Goal: Transaction & Acquisition: Purchase product/service

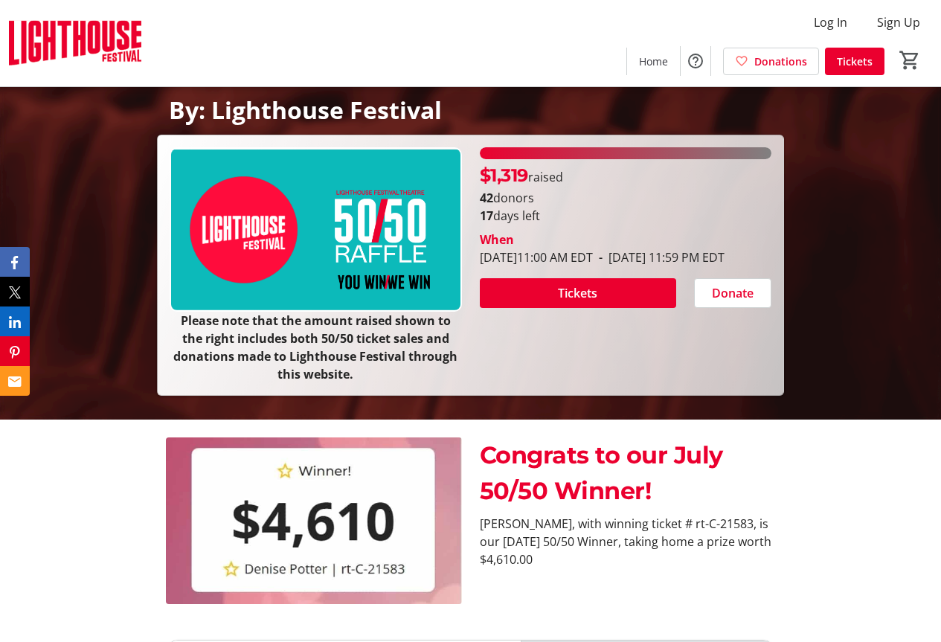
scroll to position [223, 0]
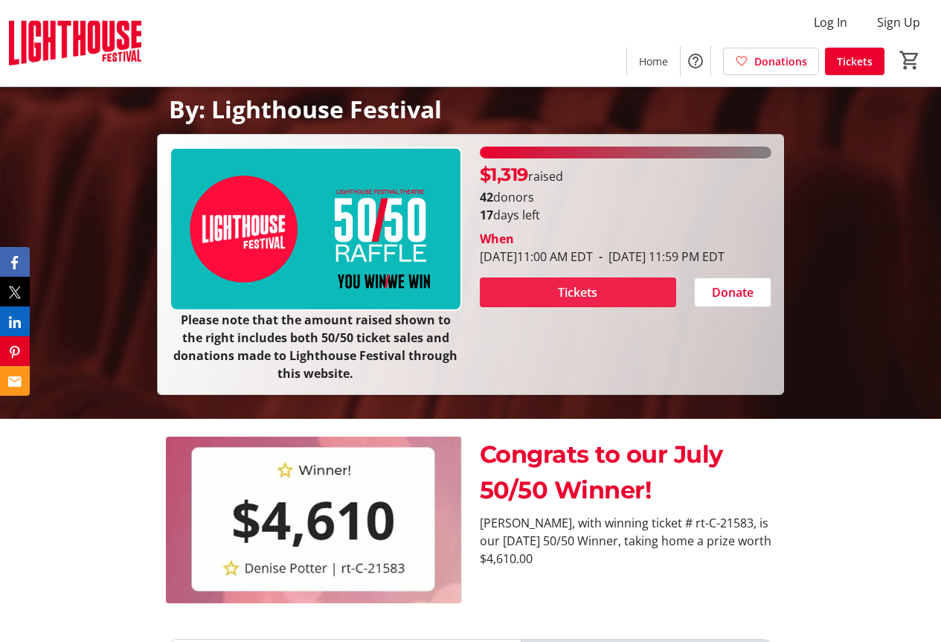
click at [569, 301] on span "Tickets" at bounding box center [577, 292] width 39 height 18
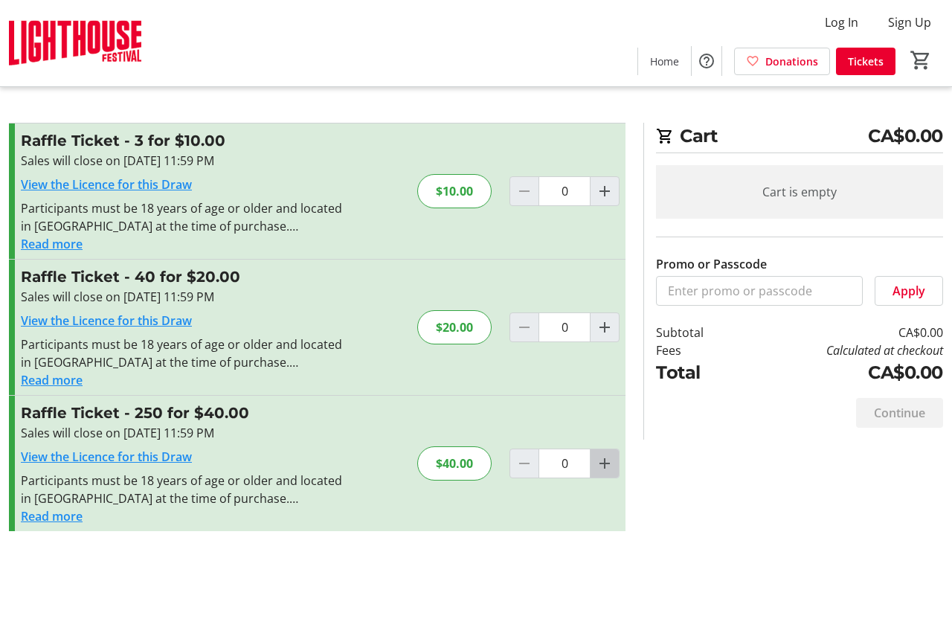
click at [611, 463] on mat-icon "Increment by one" at bounding box center [605, 463] width 18 height 18
type input "1"
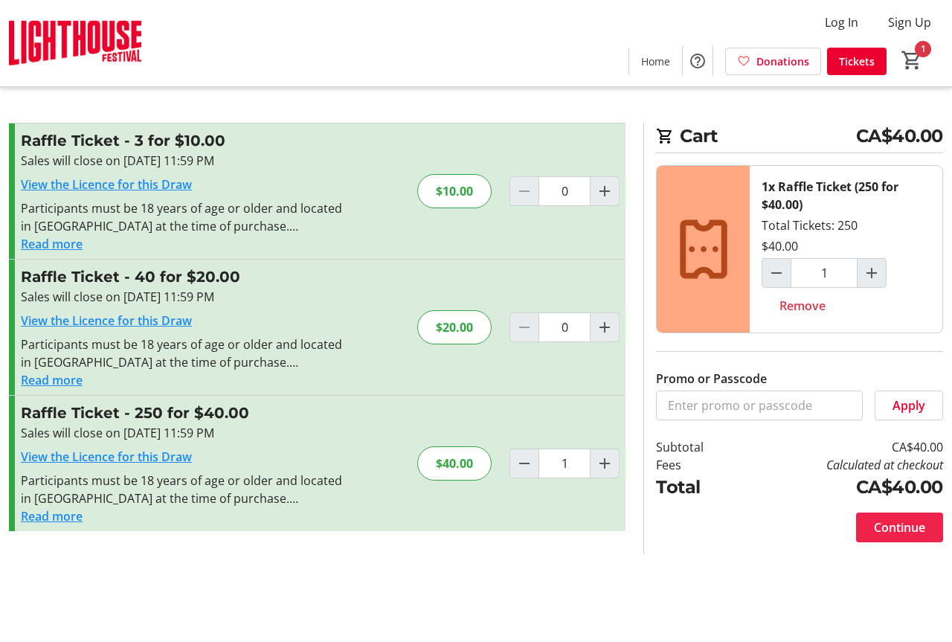
click at [896, 532] on span "Continue" at bounding box center [899, 527] width 51 height 18
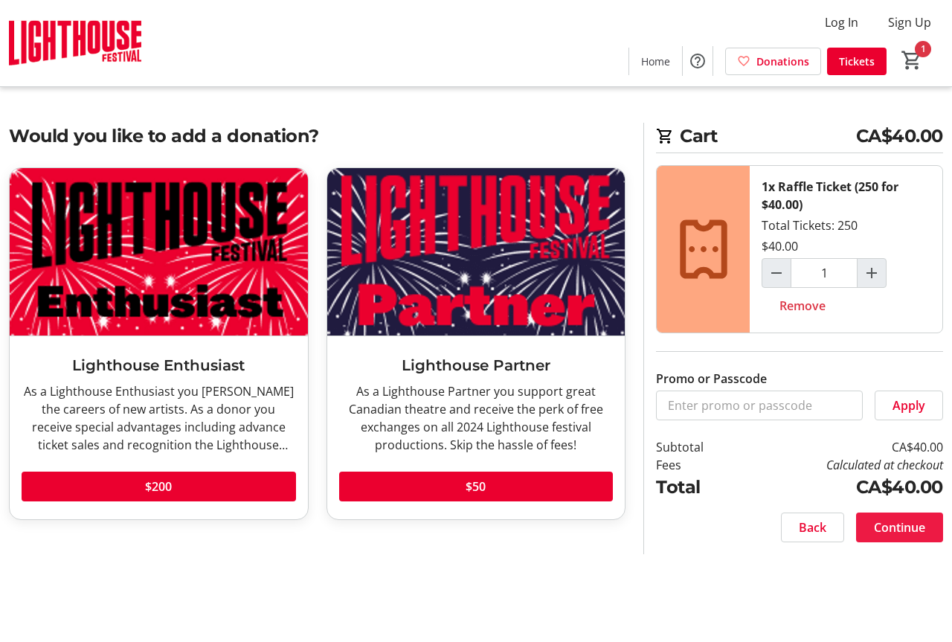
click at [895, 532] on span "Continue" at bounding box center [899, 527] width 51 height 18
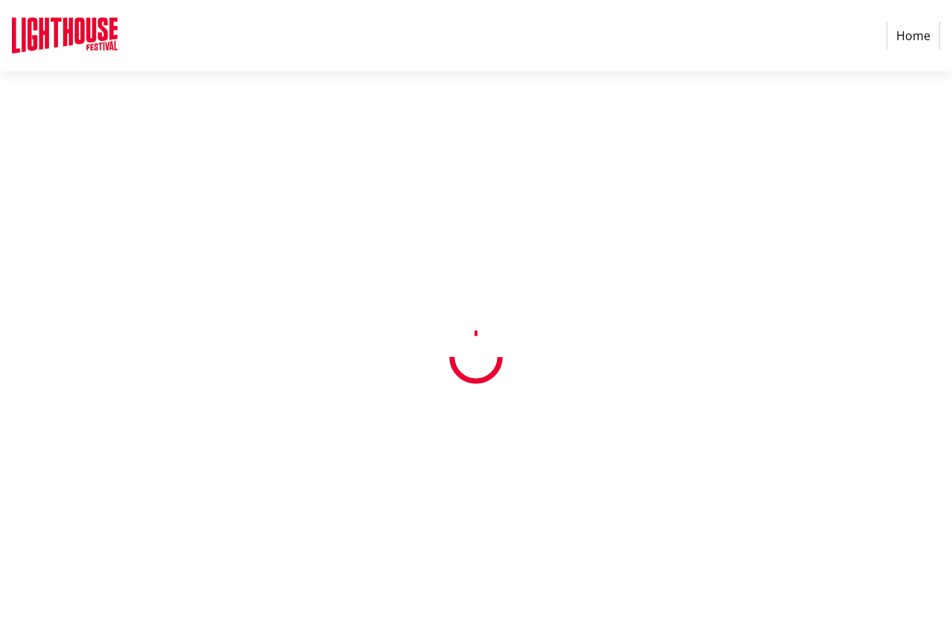
select select "CA"
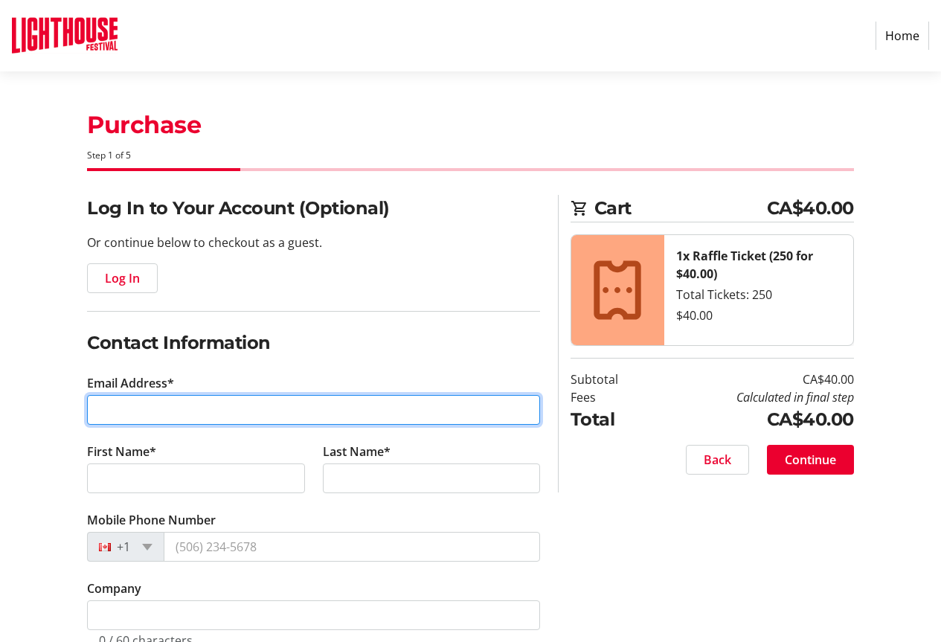
click at [119, 408] on input "Email Address*" at bounding box center [313, 410] width 453 height 30
type input "[EMAIL_ADDRESS][DOMAIN_NAME]"
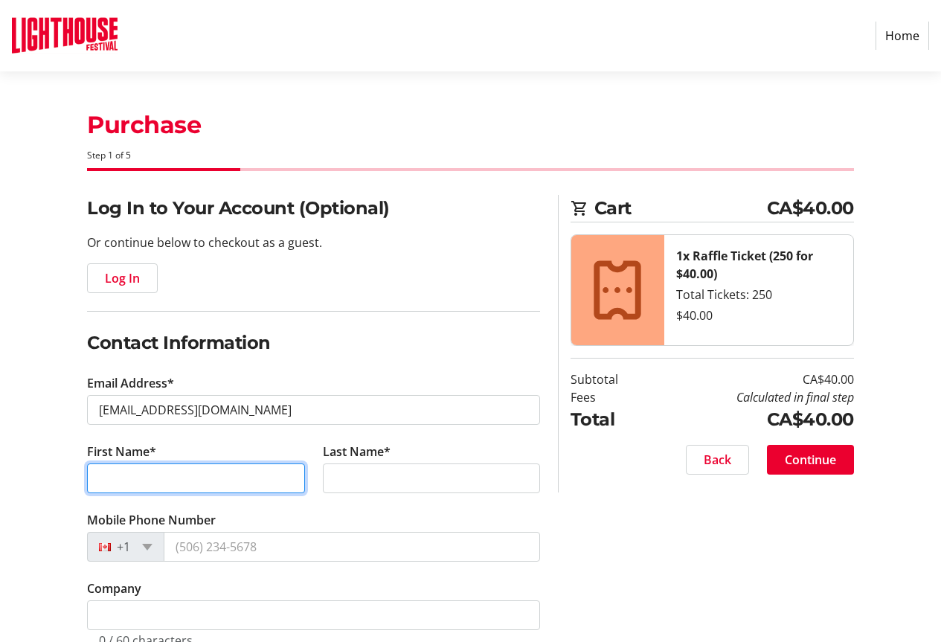
type input "Don & [PERSON_NAME]"
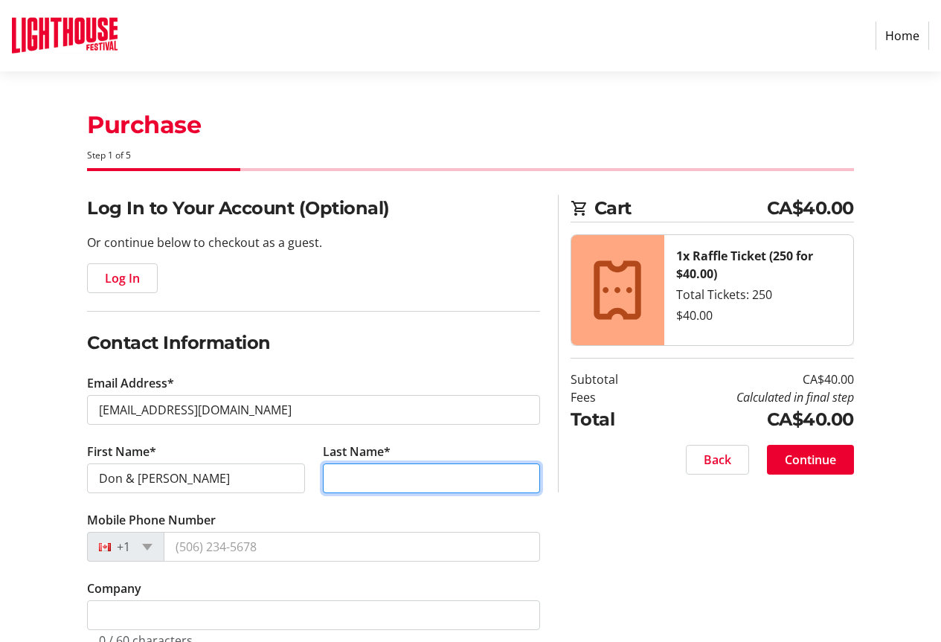
type input "[PERSON_NAME]"
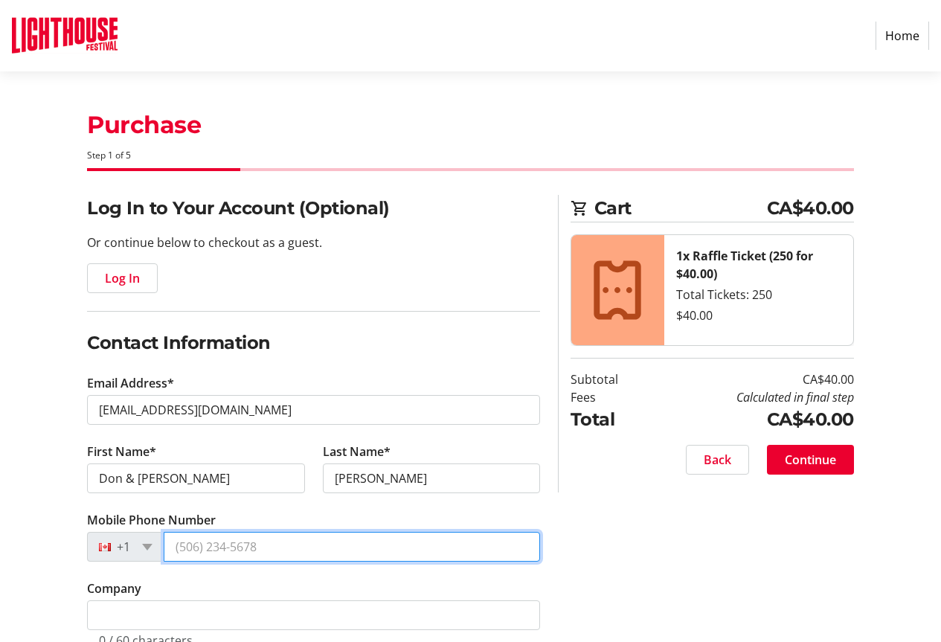
type input "[PHONE_NUMBER]"
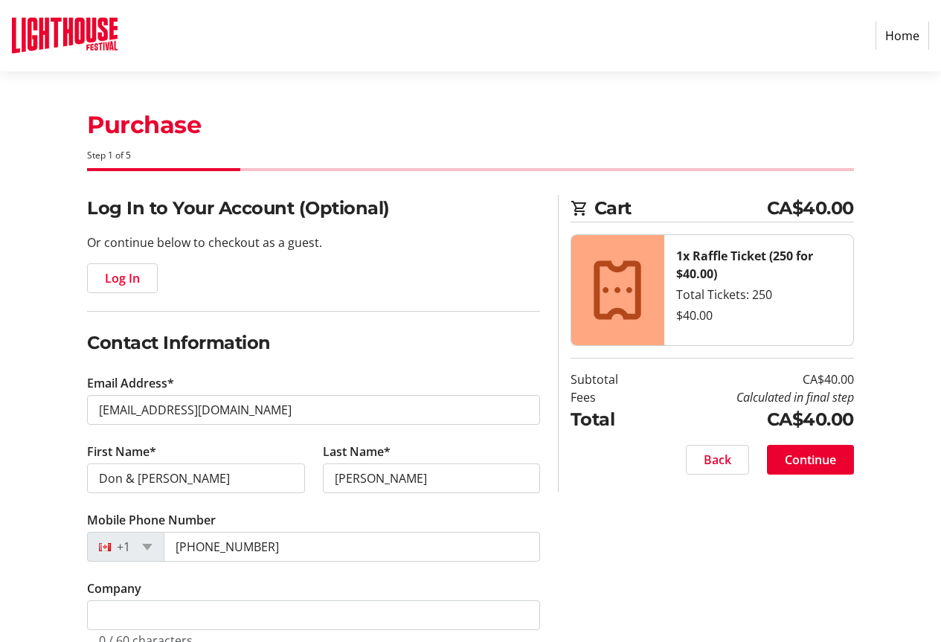
type input "[STREET_ADDRESS]"
type input "St. Catharines"
select select "ON"
type input "L2T 3W1"
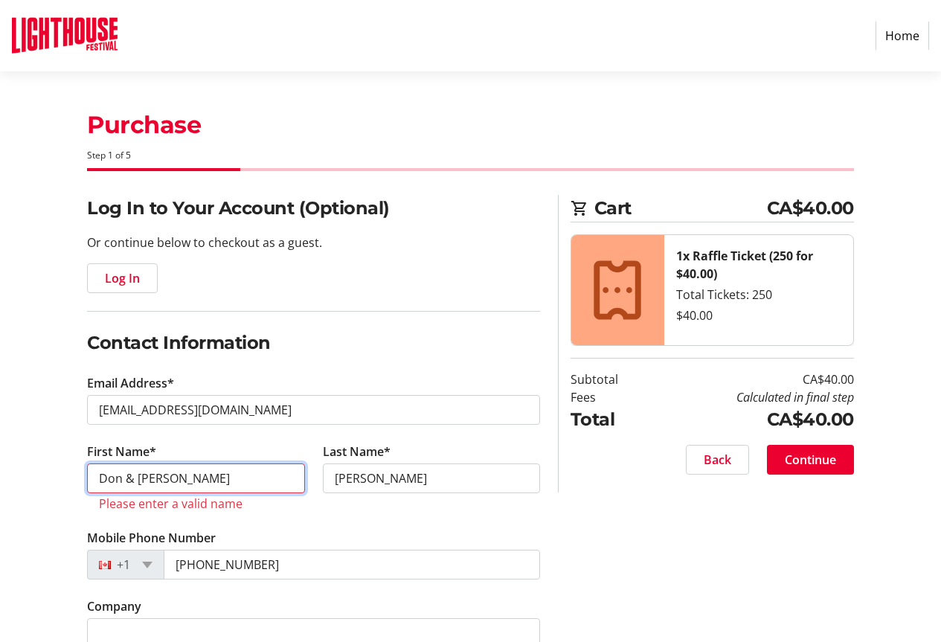
click at [161, 475] on input "Don & [PERSON_NAME]" at bounding box center [195, 478] width 217 height 30
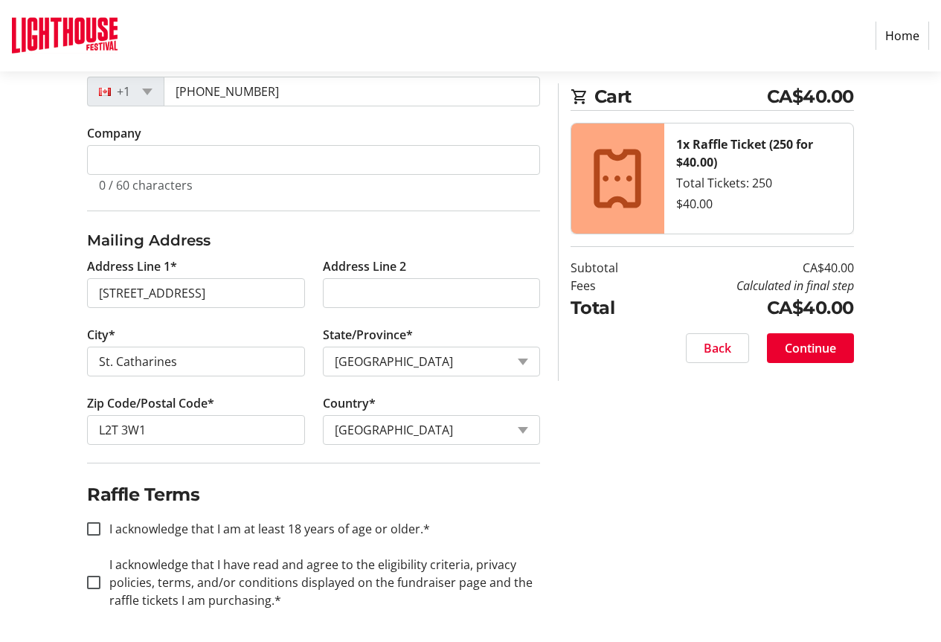
scroll to position [458, 0]
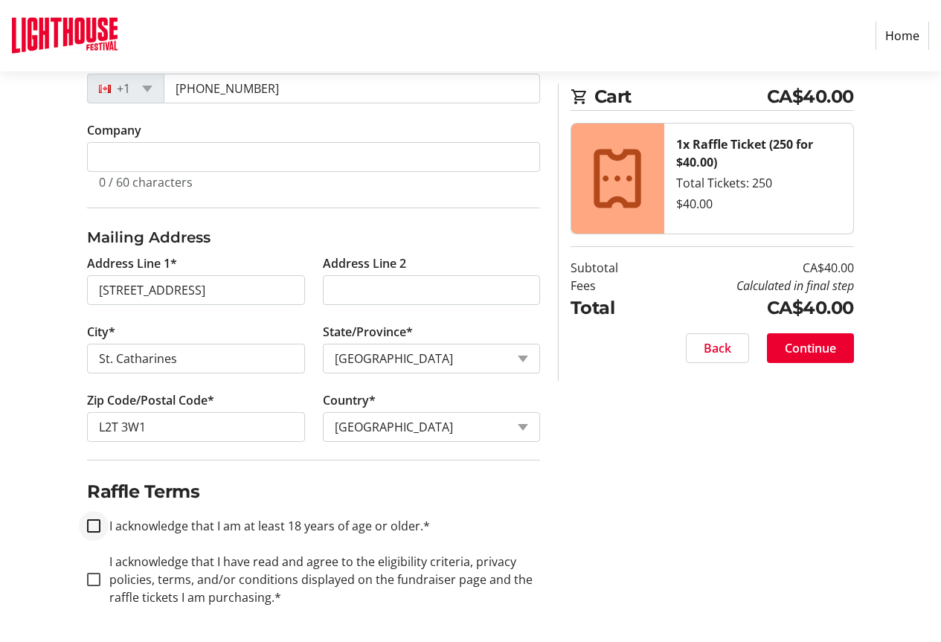
type input "Don"
click at [96, 525] on input "I acknowledge that I am at least 18 years of age or older.*" at bounding box center [93, 525] width 13 height 13
checkbox input "true"
click at [93, 578] on input "I acknowledge that I have read and agree to the eligibility criteria, privacy p…" at bounding box center [93, 579] width 13 height 13
checkbox input "true"
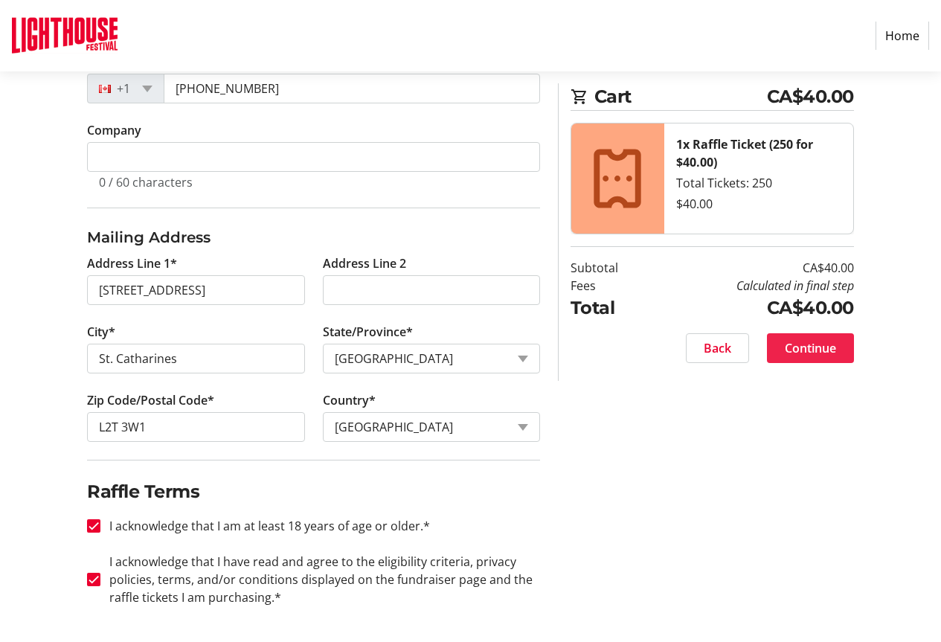
click at [814, 350] on span "Continue" at bounding box center [810, 348] width 51 height 18
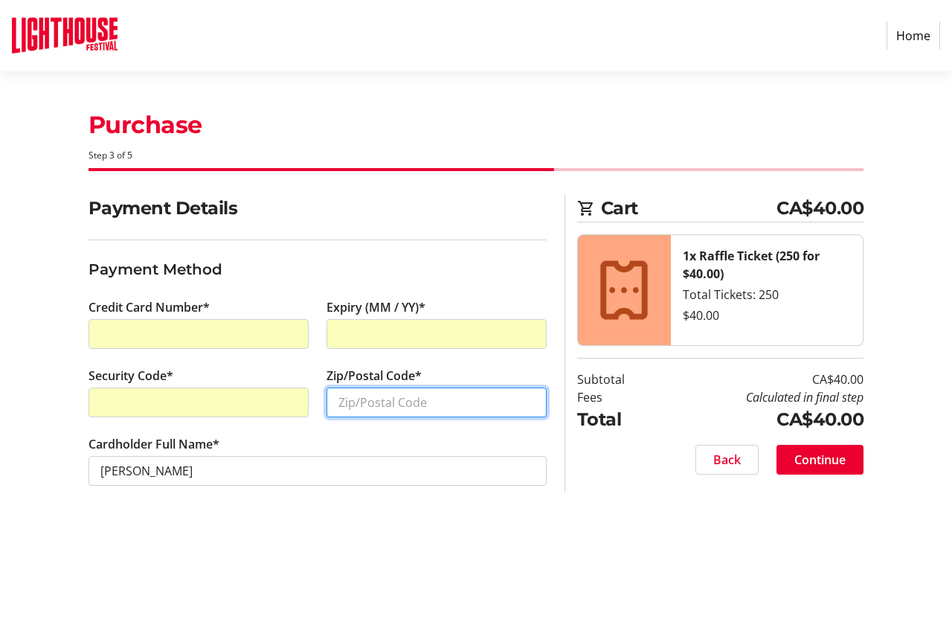
click at [350, 408] on input "Zip/Postal Code*" at bounding box center [436, 402] width 220 height 30
type input "L2T3W1"
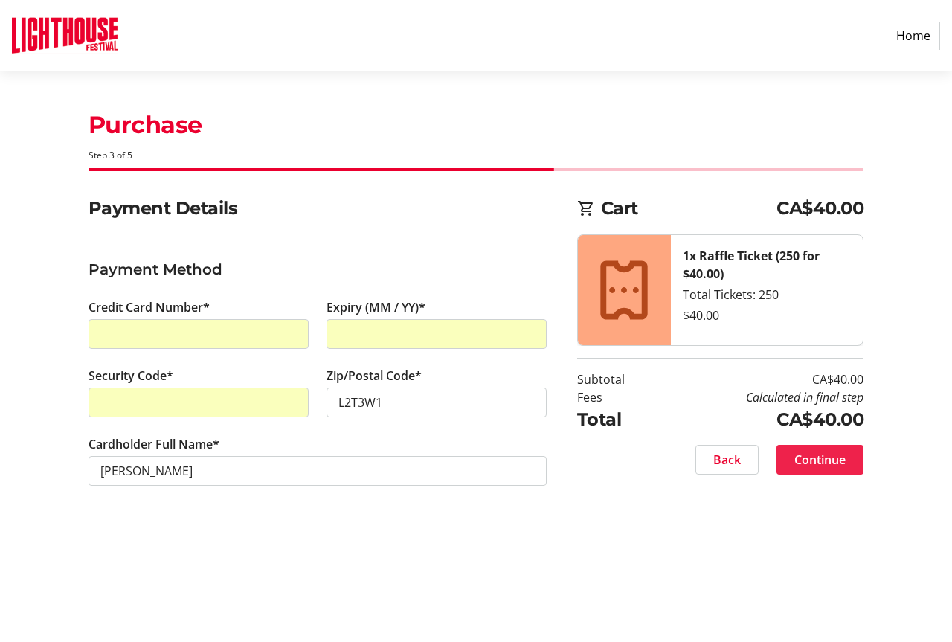
click at [817, 457] on span "Continue" at bounding box center [819, 460] width 51 height 18
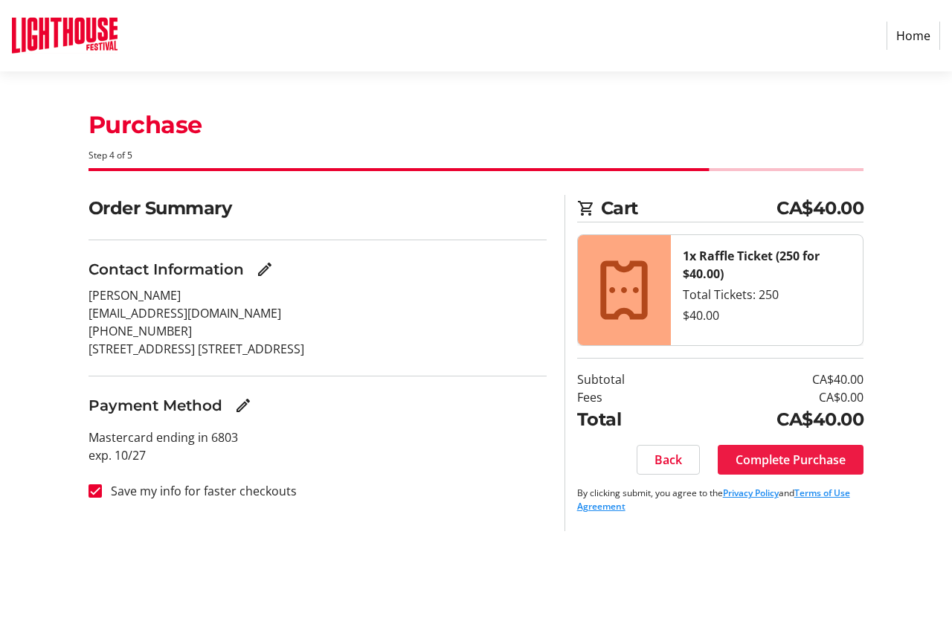
click at [817, 457] on span "Complete Purchase" at bounding box center [791, 460] width 110 height 18
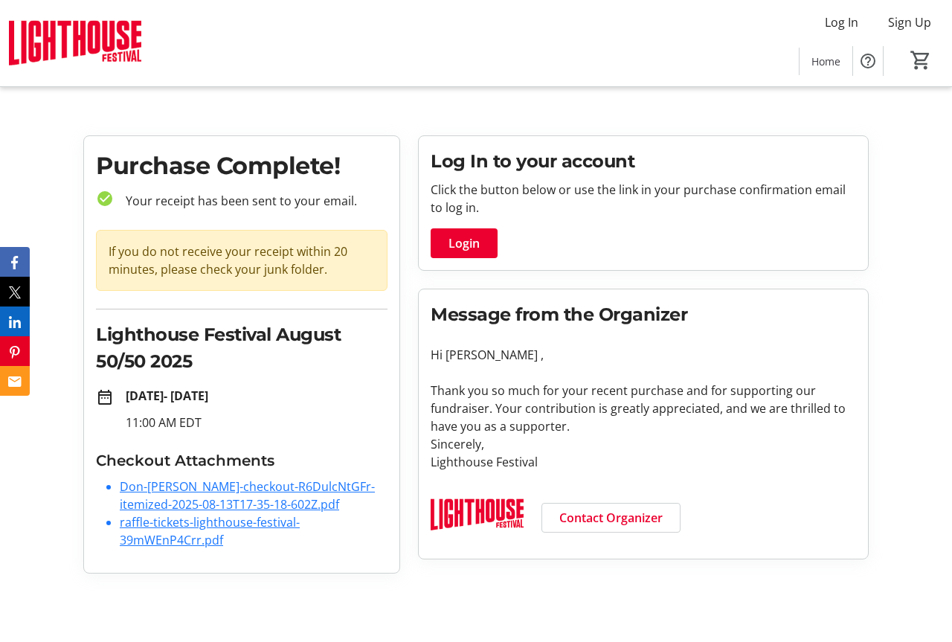
click at [164, 498] on link "Don-[PERSON_NAME]-checkout-R6DulcNtGFr-itemized-2025-08-13T17-35-18-602Z.pdf" at bounding box center [247, 495] width 255 height 34
click at [181, 533] on link "raffle-tickets-lighthouse-festival-39mWEnP4Crr.pdf" at bounding box center [210, 531] width 180 height 34
